Goal: Task Accomplishment & Management: Complete application form

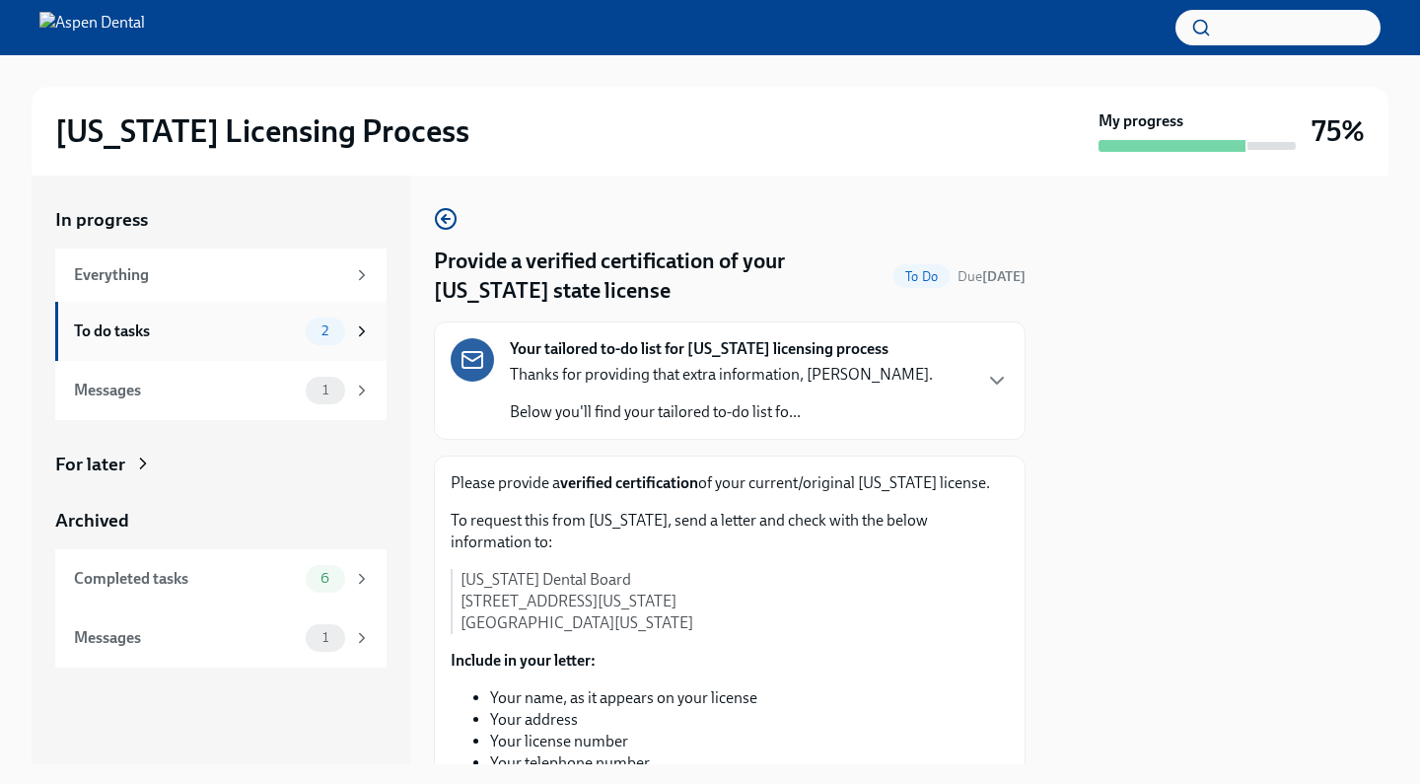
click at [285, 336] on div "To do tasks" at bounding box center [186, 331] width 224 height 22
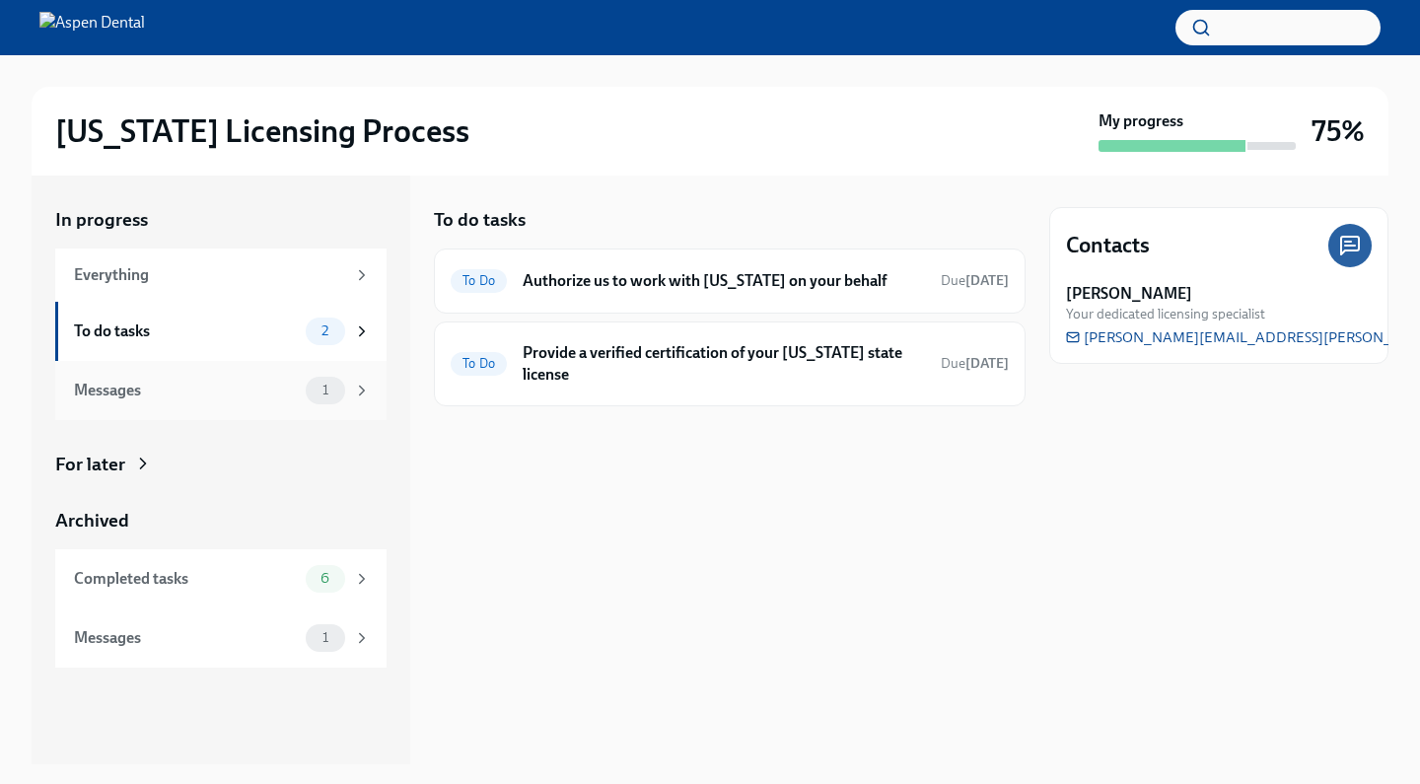
click at [285, 401] on div "Messages 1" at bounding box center [222, 391] width 297 height 28
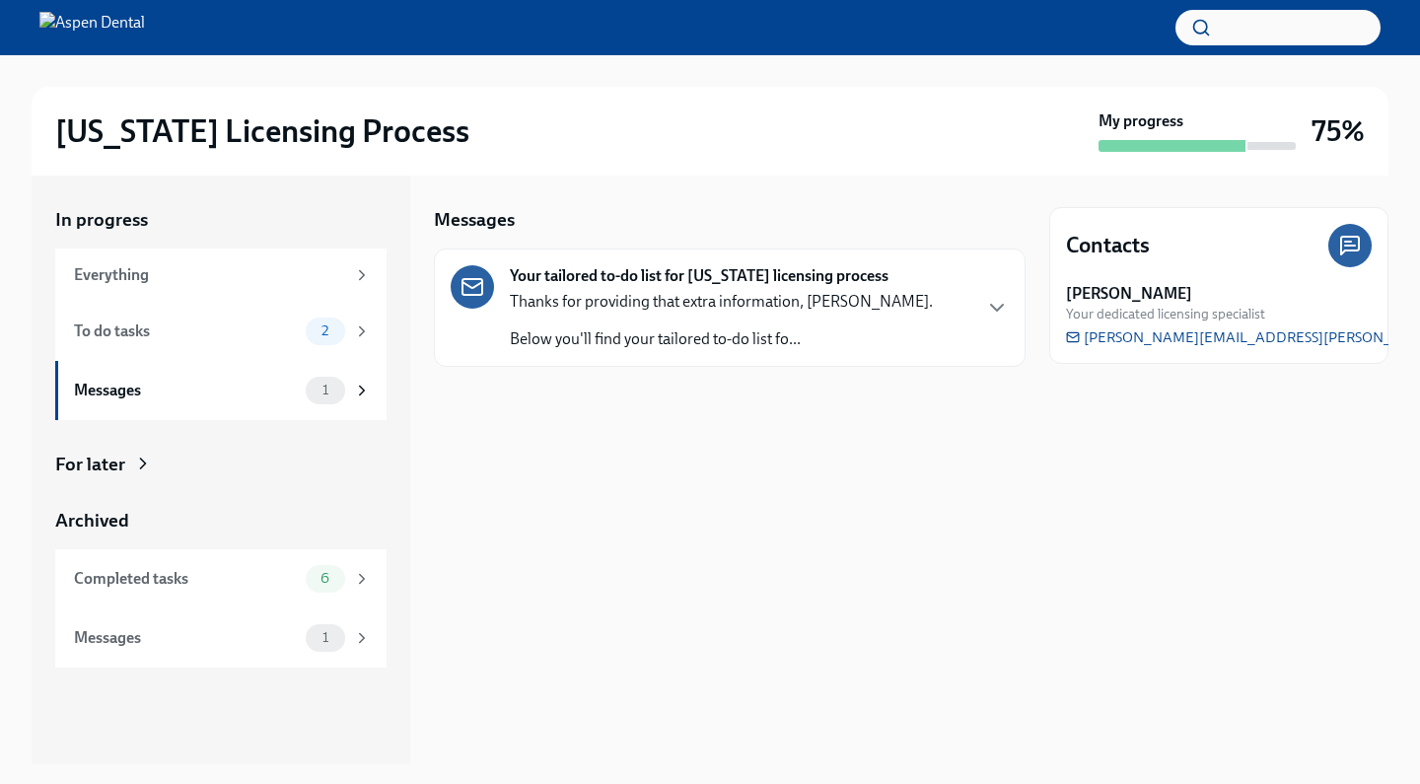
click at [965, 315] on div "Your tailored to-do list for [US_STATE] licensing process Thanks for providing …" at bounding box center [730, 307] width 558 height 85
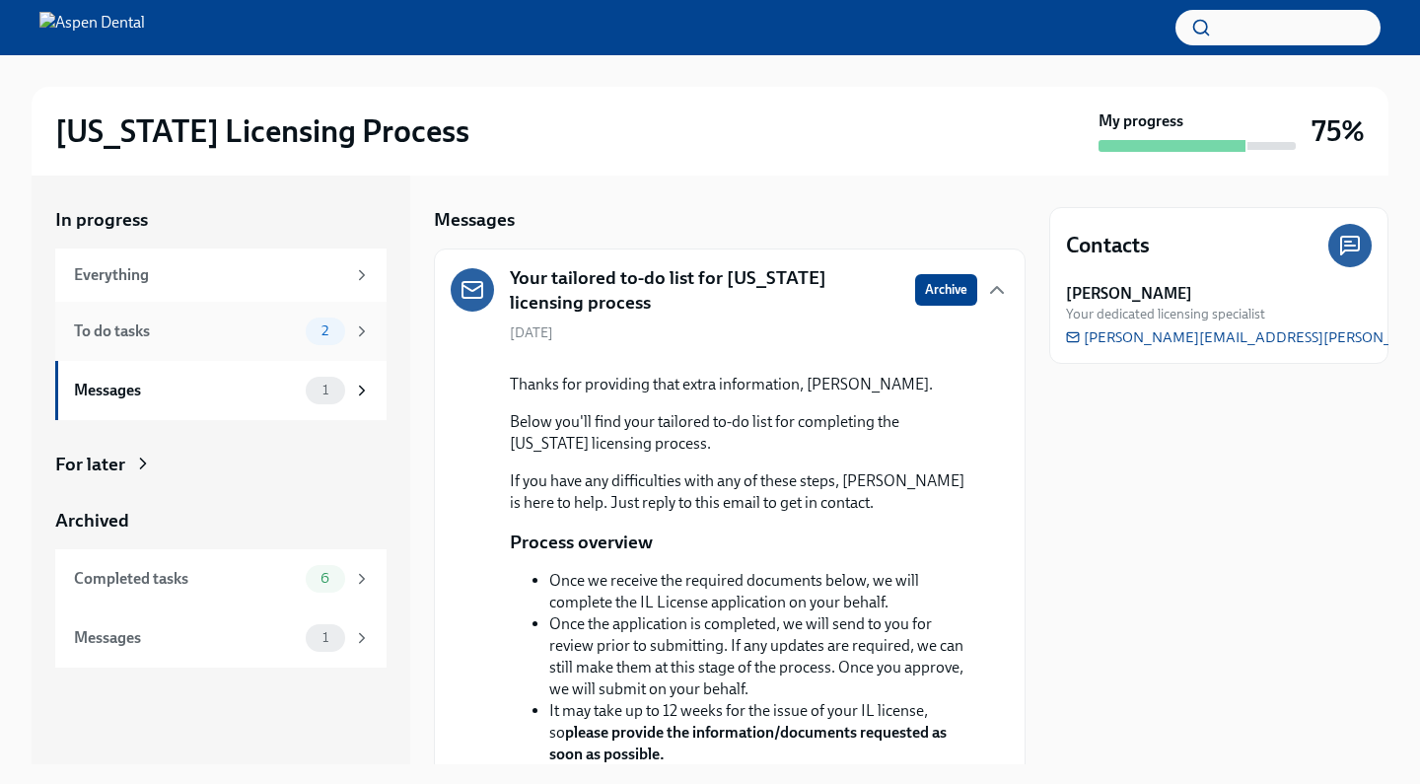
click at [202, 334] on div "To do tasks" at bounding box center [186, 331] width 224 height 22
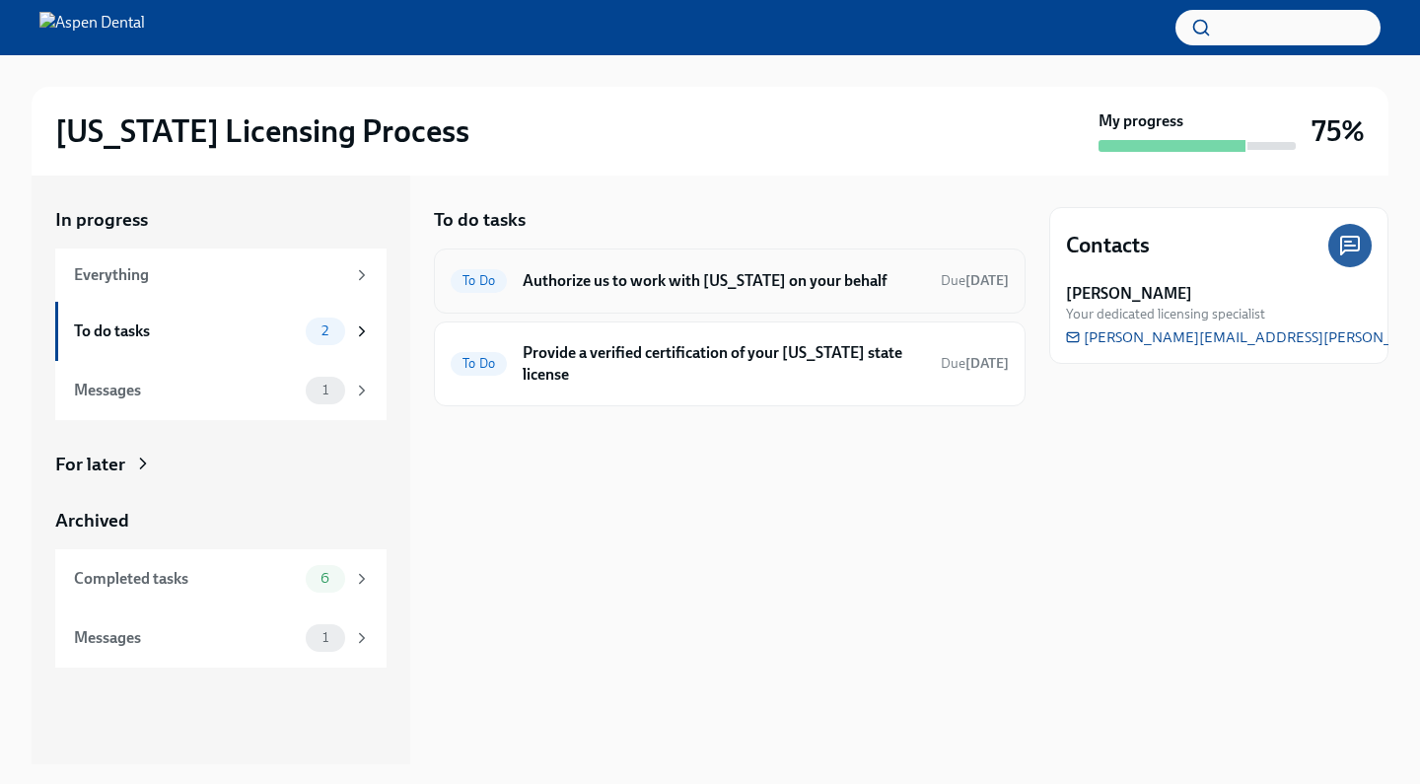
click at [686, 287] on h6 "Authorize us to work with [US_STATE] on your behalf" at bounding box center [724, 281] width 402 height 22
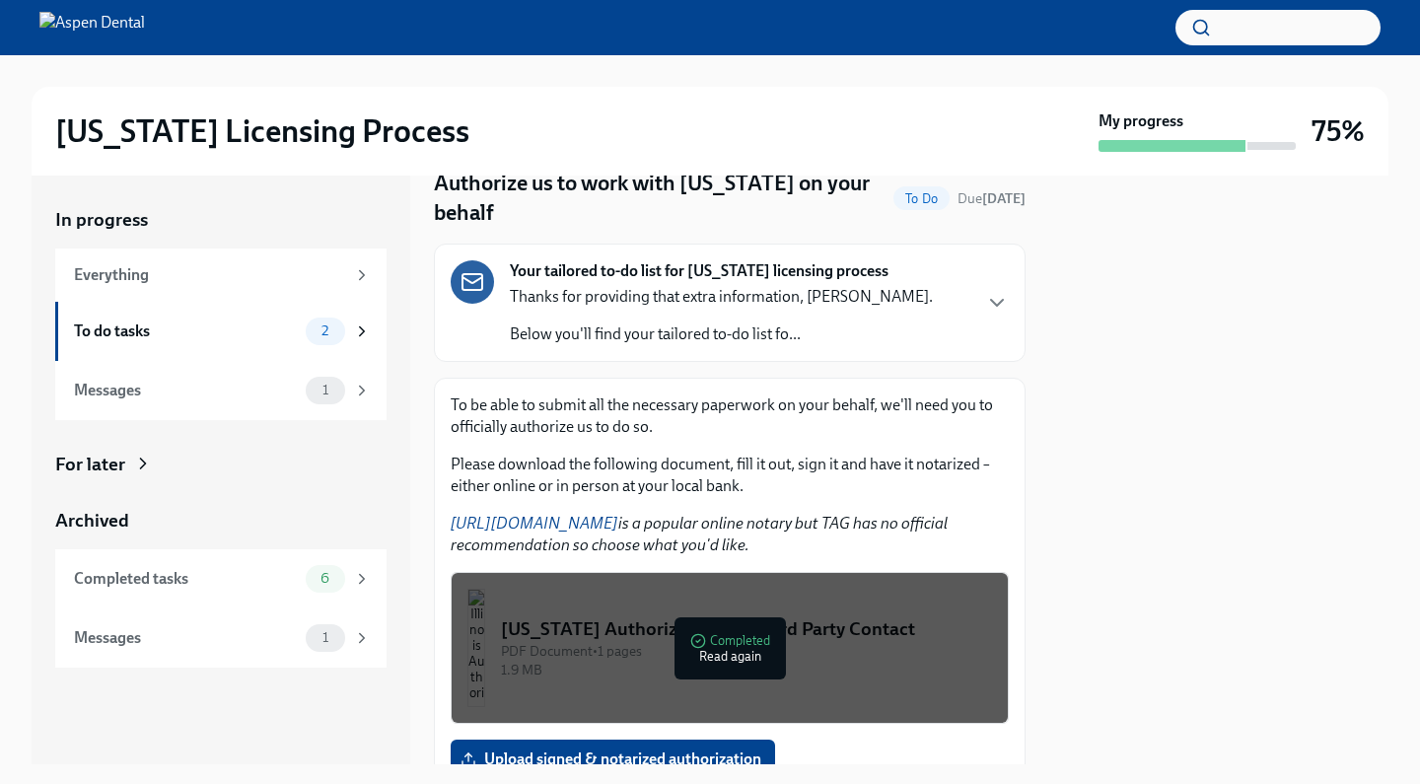
scroll to position [147, 0]
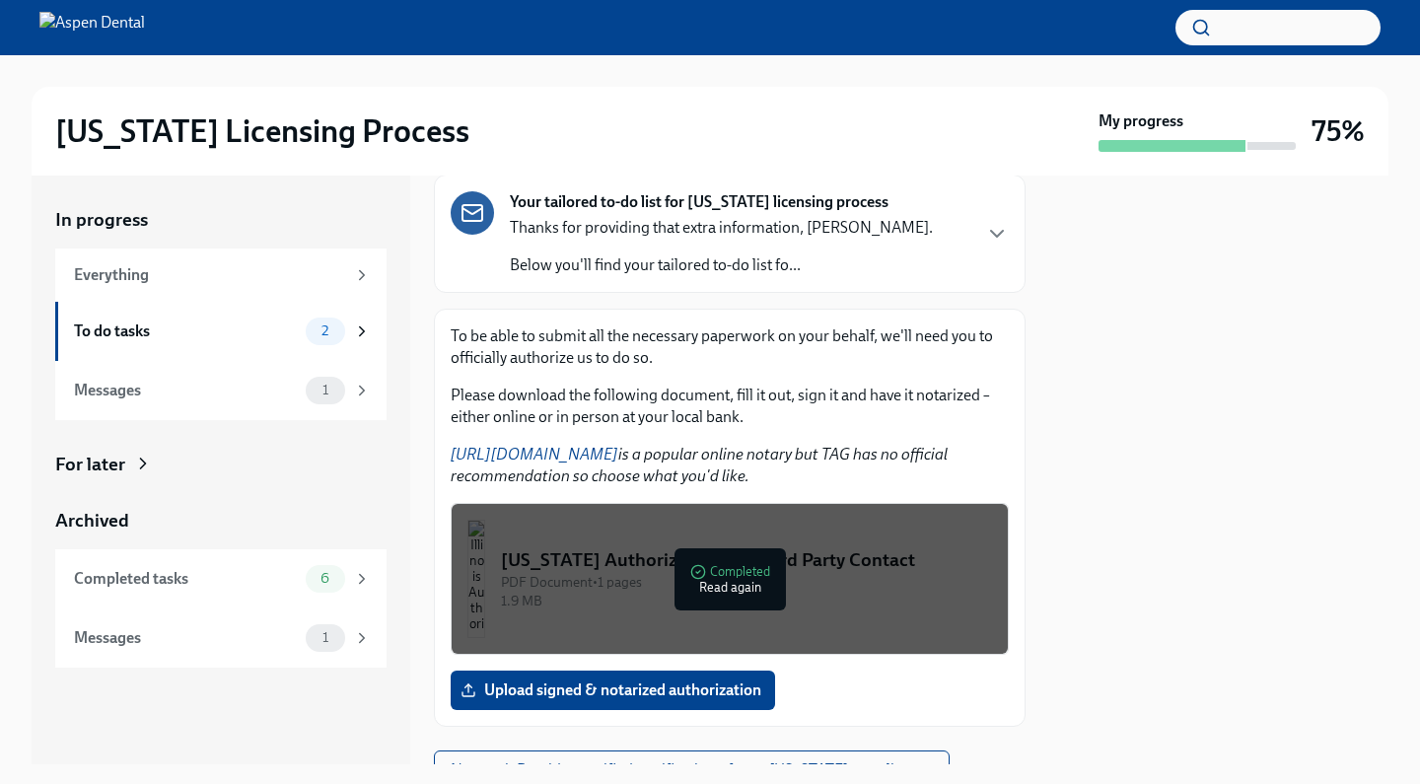
click at [759, 597] on div "1.9 MB" at bounding box center [746, 601] width 491 height 19
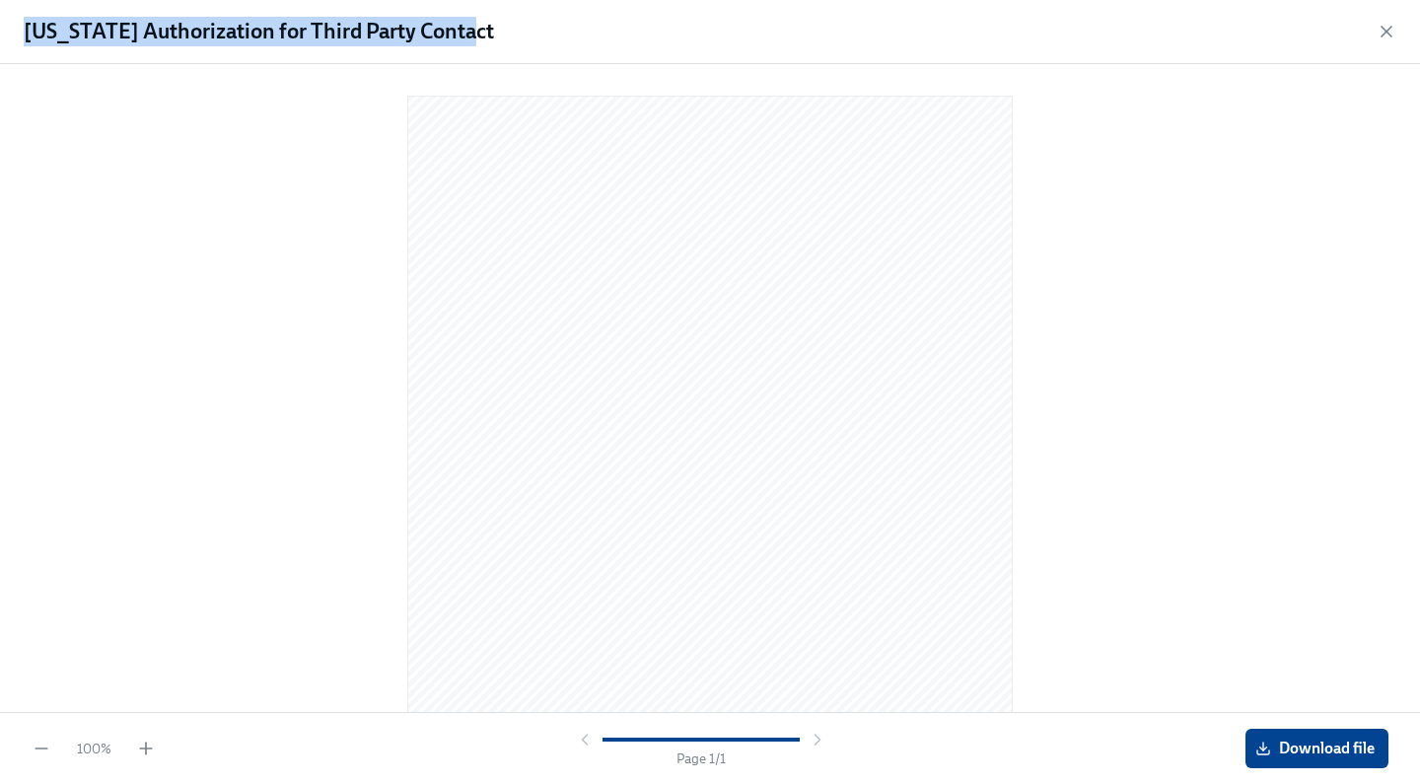
drag, startPoint x: 492, startPoint y: 45, endPoint x: 11, endPoint y: 39, distance: 481.2
click at [10, 39] on div "[US_STATE] Authorization for Third Party Contact" at bounding box center [710, 32] width 1420 height 64
copy h1 "[US_STATE] Authorization for Third Party Contact"
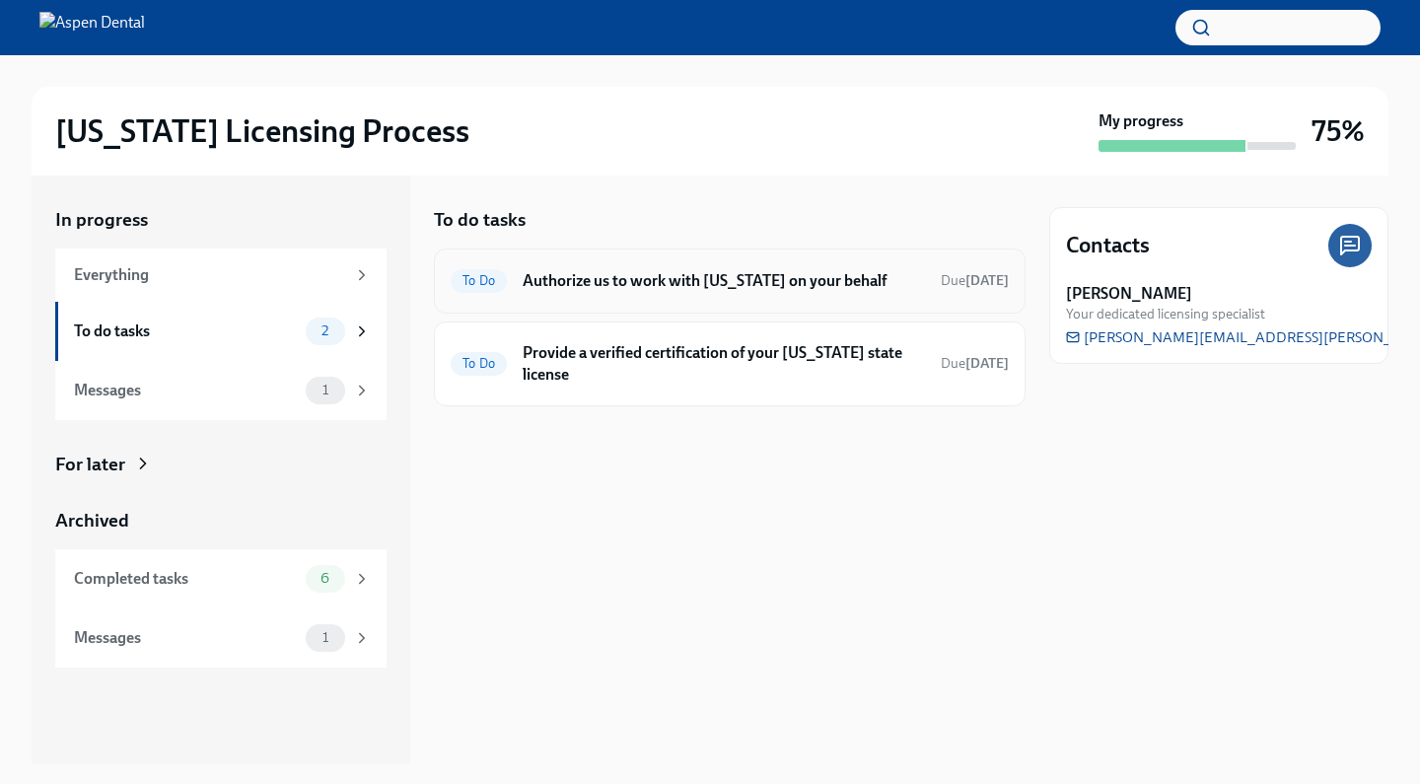
click at [635, 296] on div "To Do Authorize us to work with [US_STATE] on your behalf Due [DATE]" at bounding box center [730, 280] width 592 height 65
click at [659, 285] on h6 "Authorize us to work with [US_STATE] on your behalf" at bounding box center [724, 281] width 402 height 22
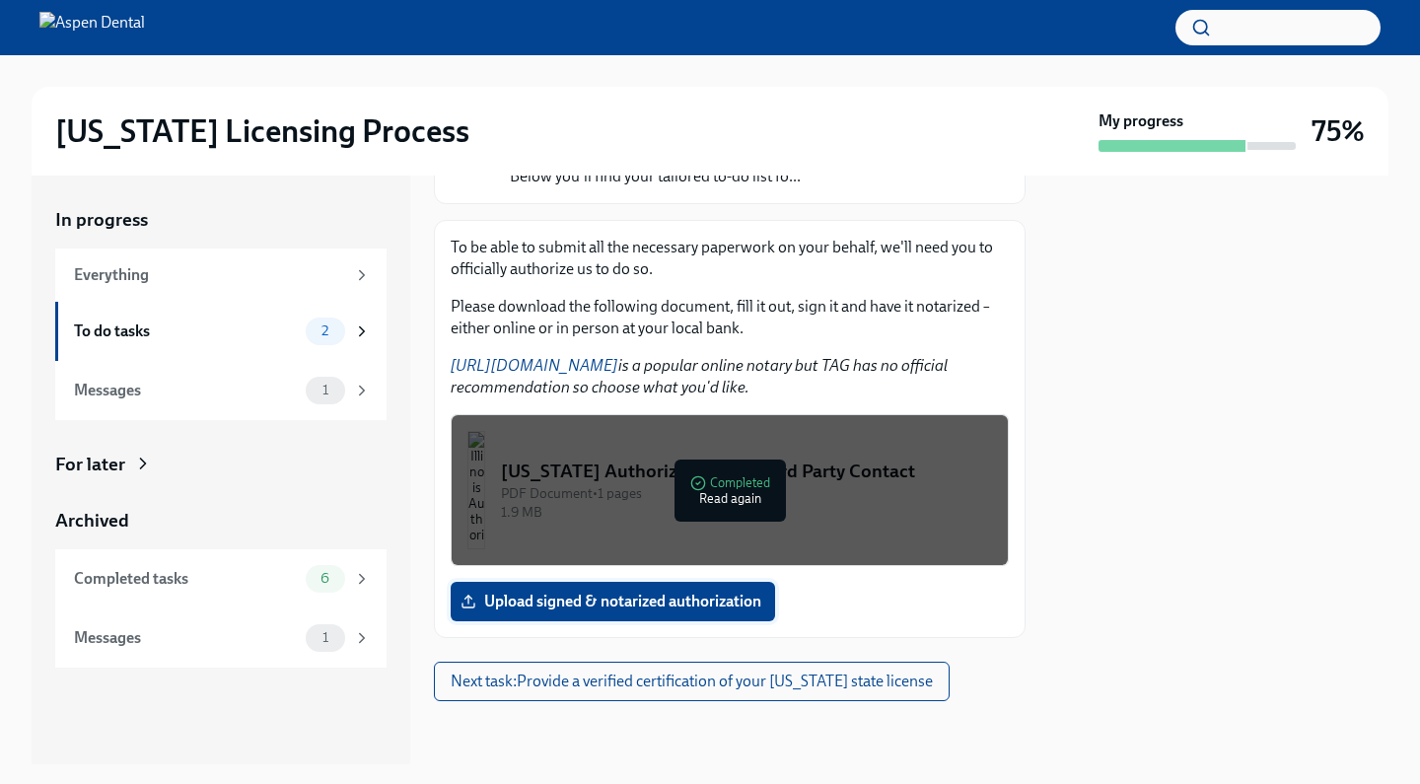
scroll to position [236, 0]
click at [633, 596] on span "Upload signed & notarized authorization" at bounding box center [612, 602] width 297 height 20
click at [0, 0] on input "Upload signed & notarized authorization" at bounding box center [0, 0] width 0 height 0
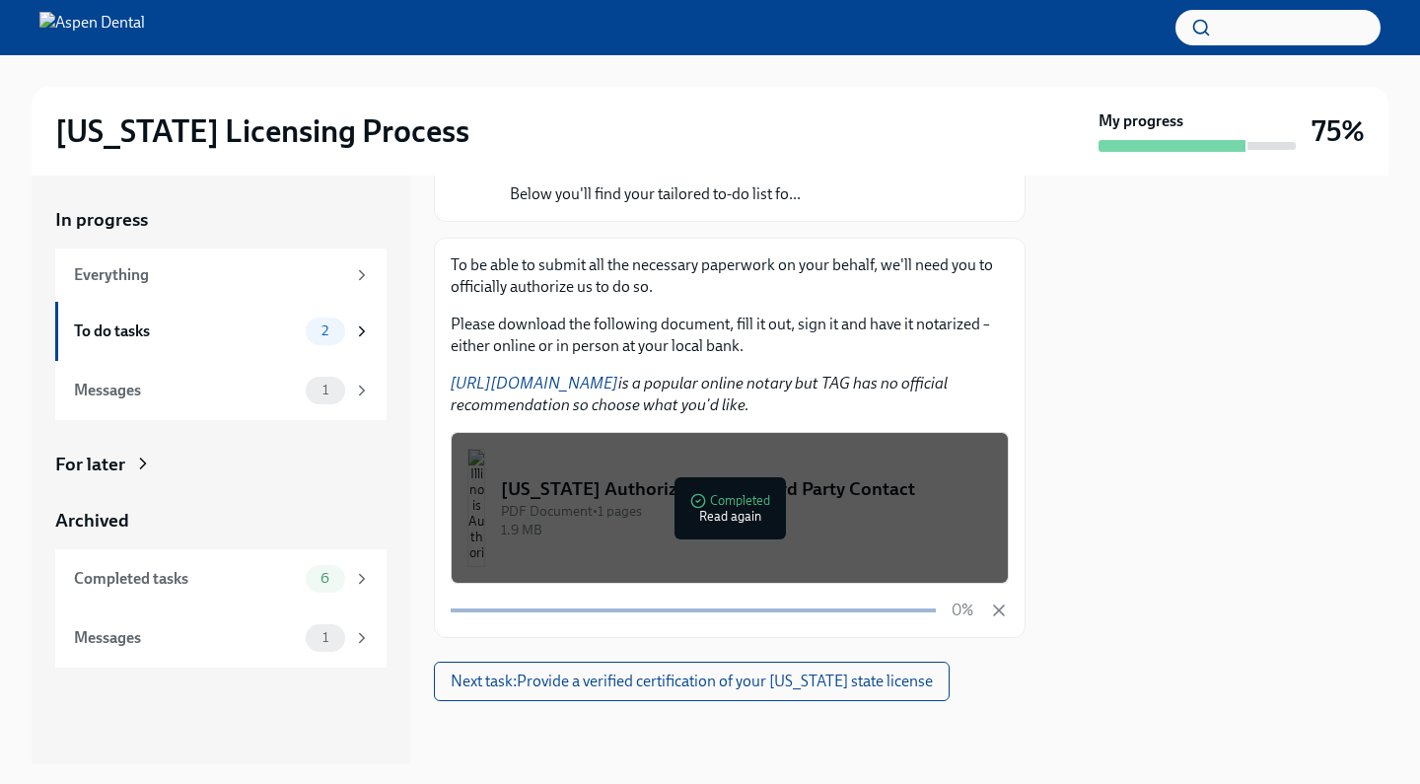
scroll to position [218, 0]
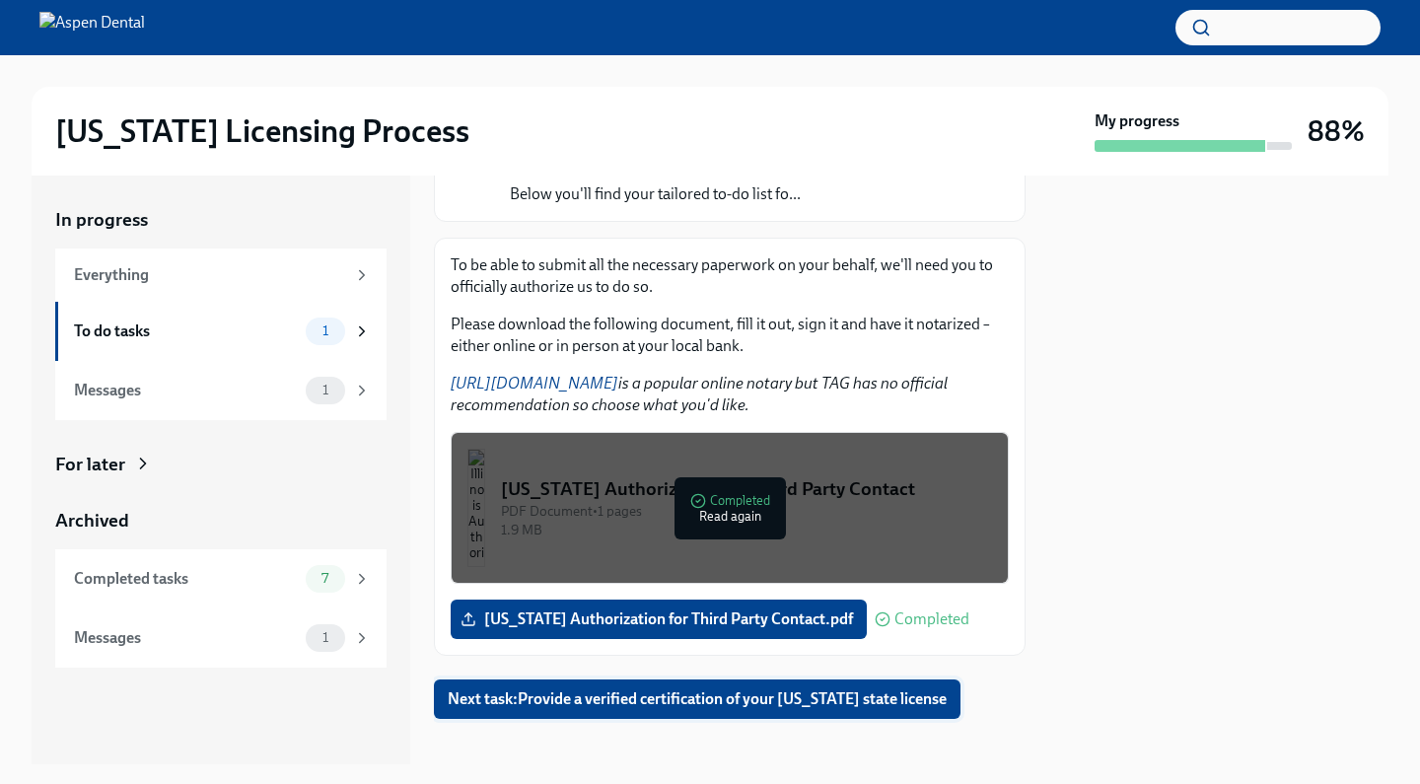
click at [647, 705] on span "Next task : Provide a verified certification of your [US_STATE] state license" at bounding box center [697, 699] width 499 height 20
